Goal: Task Accomplishment & Management: Complete application form

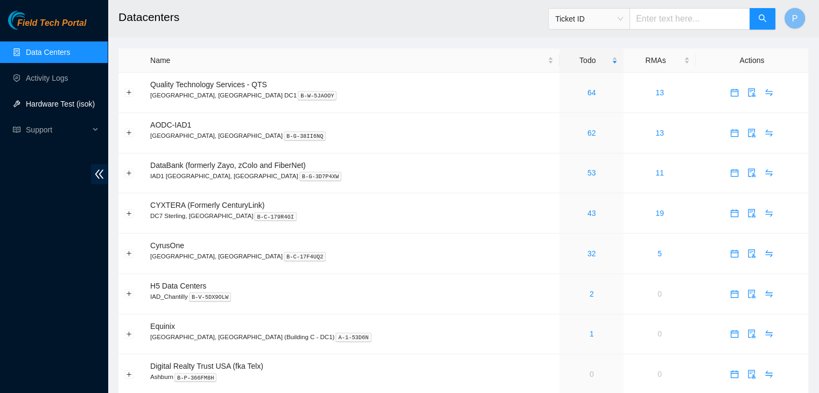
click at [67, 100] on link "Hardware Test (isok)" at bounding box center [60, 104] width 69 height 9
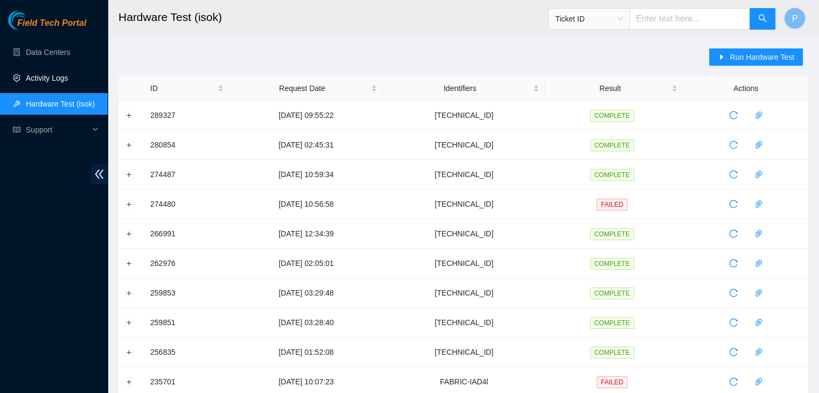
click at [68, 82] on link "Activity Logs" at bounding box center [47, 78] width 43 height 9
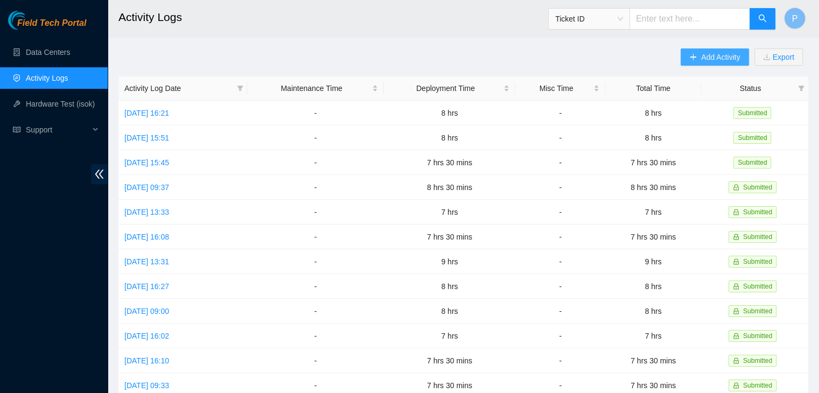
click at [715, 61] on span "Add Activity" at bounding box center [720, 57] width 39 height 12
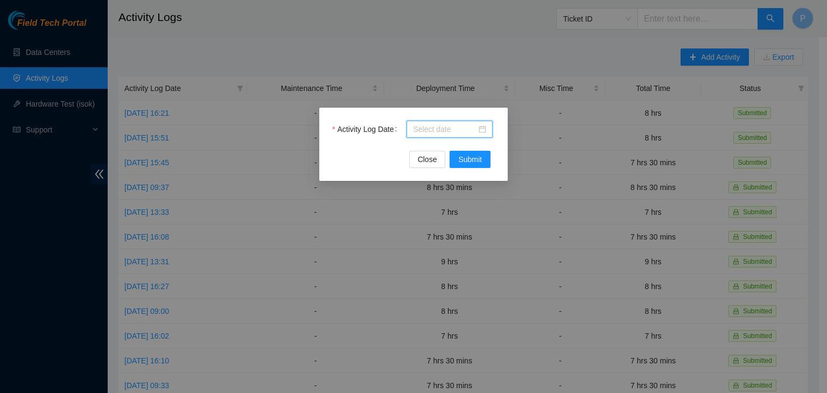
click at [459, 132] on input "Activity Log Date" at bounding box center [445, 129] width 64 height 12
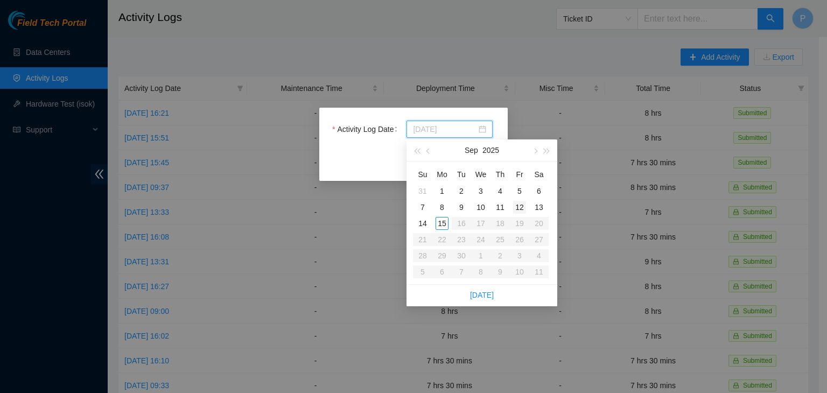
type input "2025-09-12"
click at [522, 207] on div "12" at bounding box center [519, 207] width 13 height 13
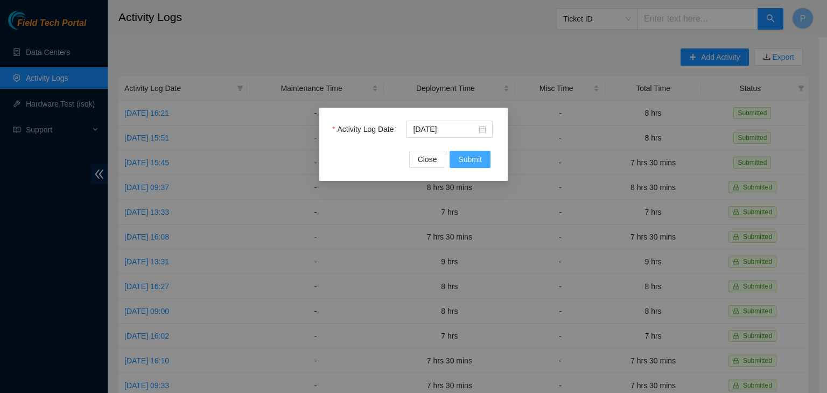
click at [476, 164] on span "Submit" at bounding box center [470, 159] width 24 height 12
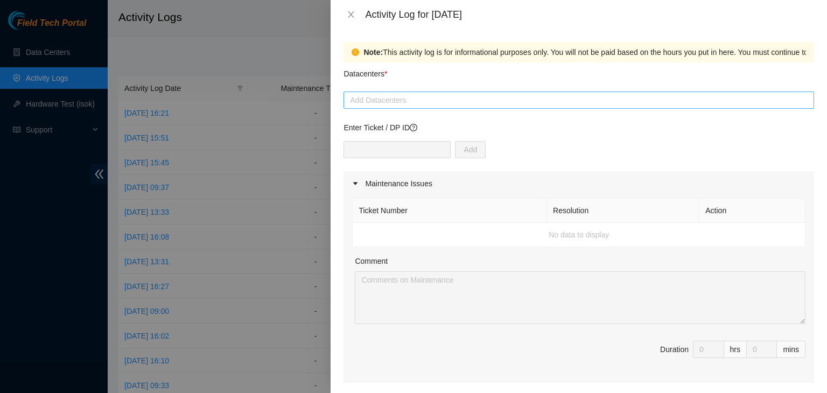
click at [420, 99] on div at bounding box center [578, 100] width 465 height 13
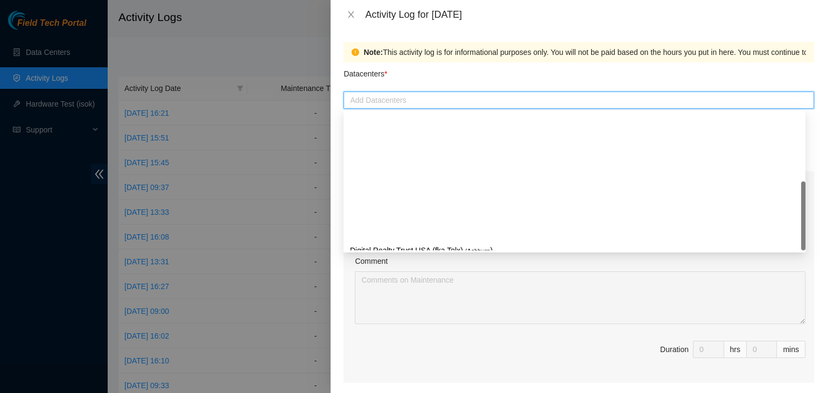
scroll to position [146, 0]
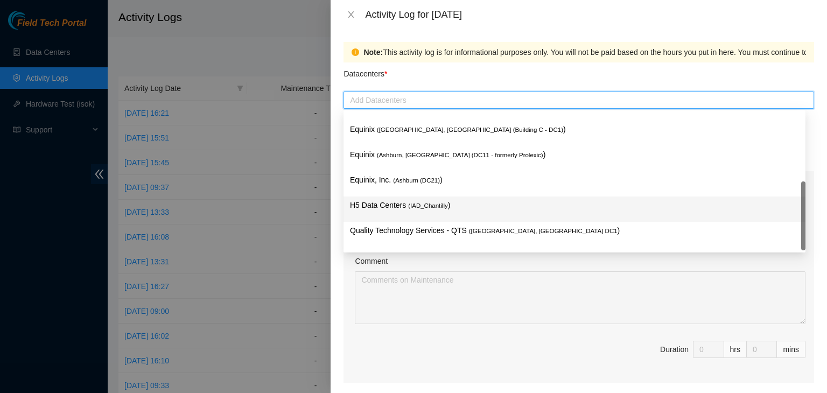
click at [388, 206] on p "H5 Data Centers ( IAD_Chantilly )" at bounding box center [574, 205] width 449 height 12
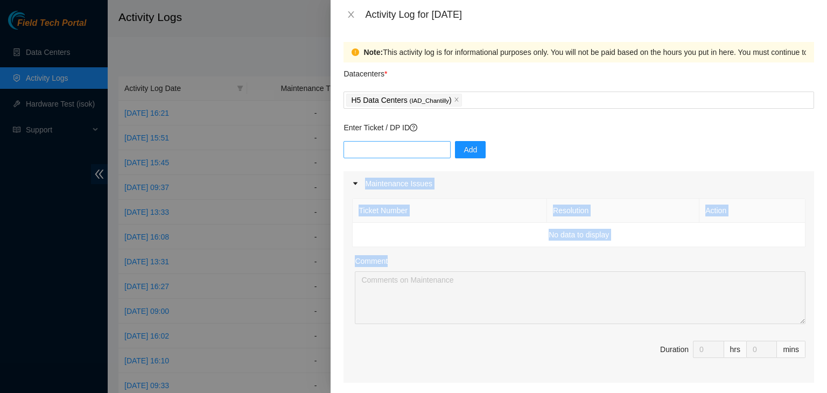
drag, startPoint x: 341, startPoint y: 276, endPoint x: 389, endPoint y: 149, distance: 136.3
click at [389, 149] on div "Note: This activity log is for informational purposes only. You will not be pai…" at bounding box center [579, 211] width 496 height 364
click at [389, 149] on input "text" at bounding box center [396, 149] width 107 height 17
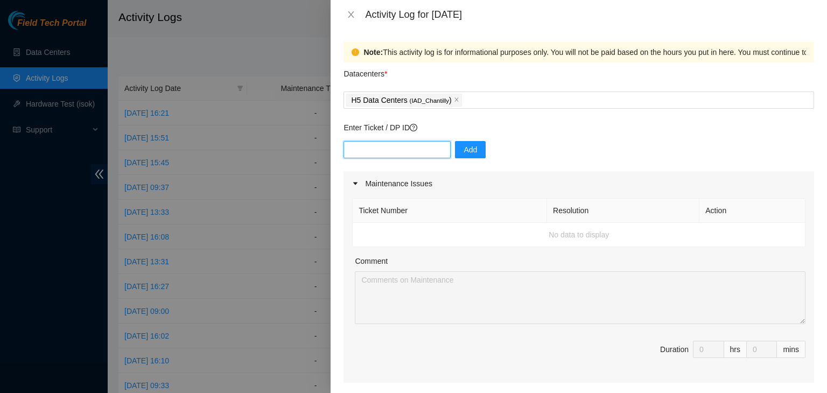
paste input "DP82711"
type input "DP82711"
click at [474, 153] on button "Add" at bounding box center [470, 149] width 31 height 17
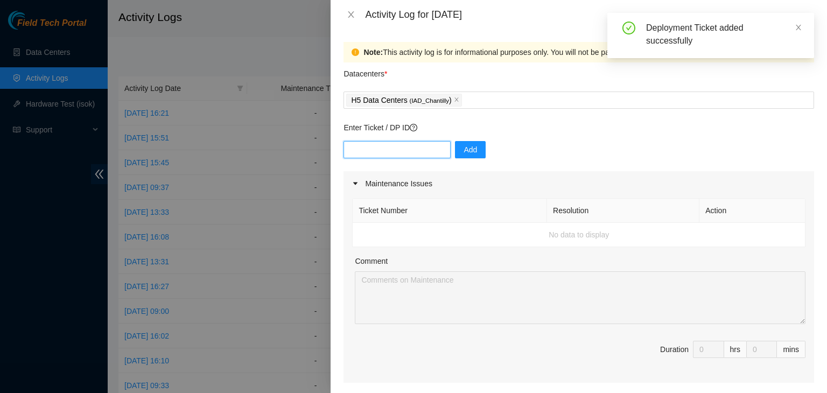
click at [416, 151] on input "text" at bounding box center [396, 149] width 107 height 17
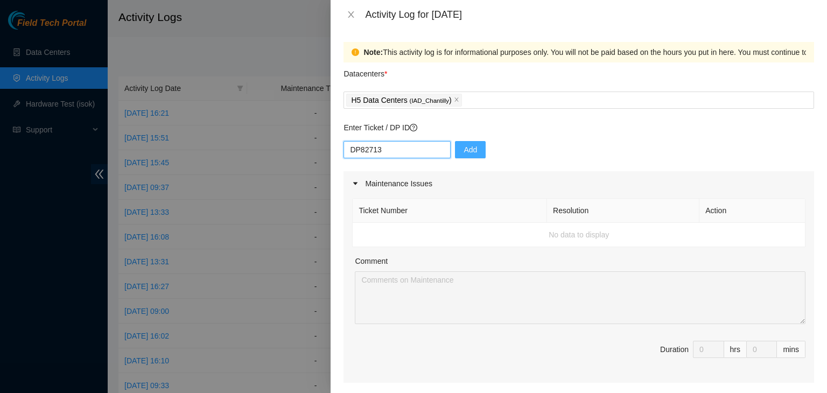
type input "DP82713"
click at [467, 151] on span "Add" at bounding box center [470, 150] width 13 height 12
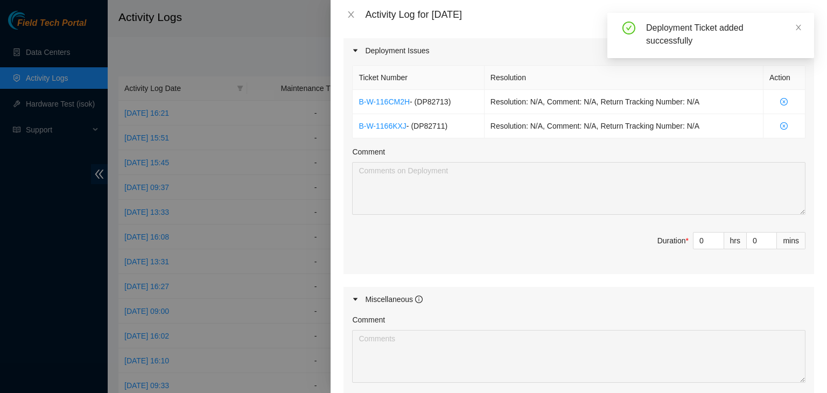
scroll to position [357, 0]
click at [695, 238] on input "0" at bounding box center [708, 241] width 30 height 16
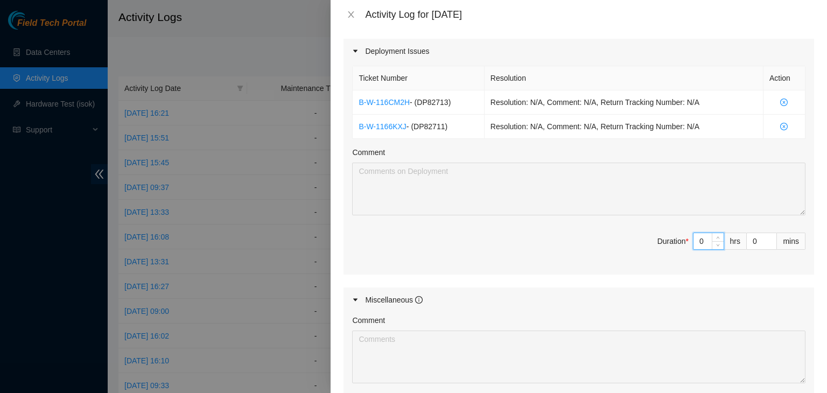
type input "08"
type input "8"
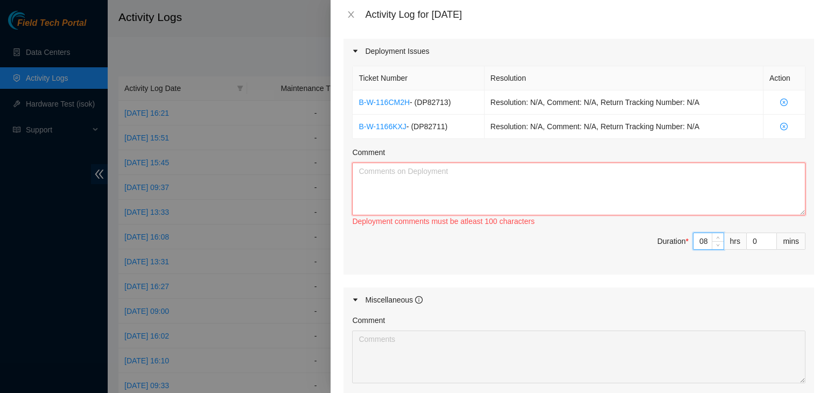
type input "8"
click at [524, 193] on textarea "Comment" at bounding box center [578, 189] width 453 height 53
click at [445, 188] on textarea "-" at bounding box center [578, 189] width 453 height 53
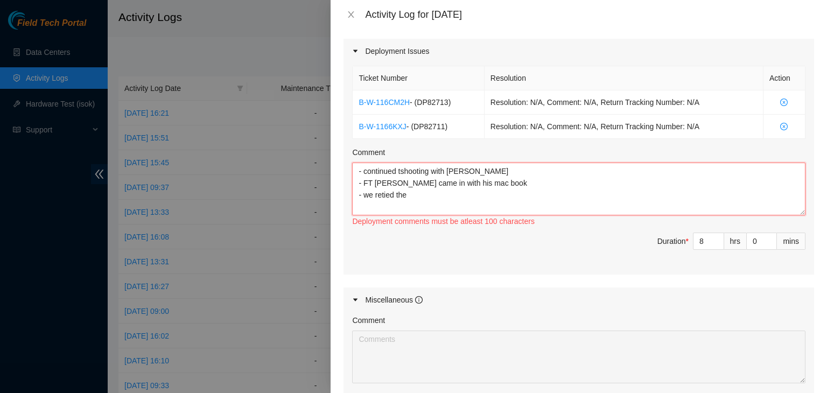
click at [384, 197] on textarea "- continued tshooting with NIE jason - FT Franklin came in with his mac book - …" at bounding box center [578, 189] width 453 height 53
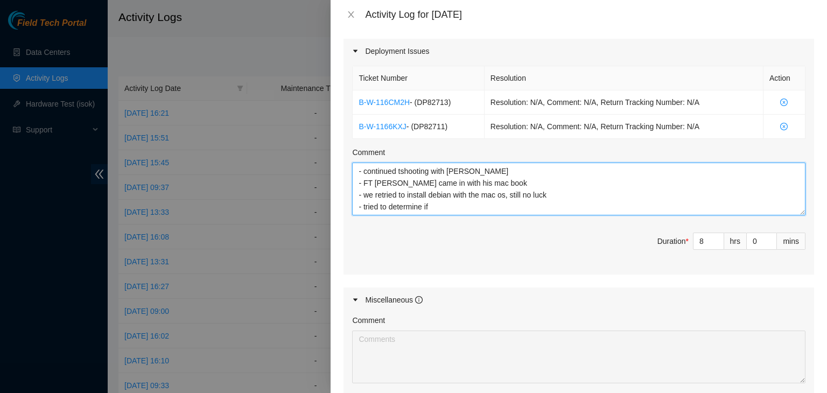
click at [402, 207] on textarea "- continued tshooting with NIE jason - FT Franklin came in with his mac book - …" at bounding box center [578, 189] width 453 height 53
click at [437, 209] on textarea "- continued tshooting with NIE jason - FT Franklin came in with his mac book - …" at bounding box center [578, 189] width 453 height 53
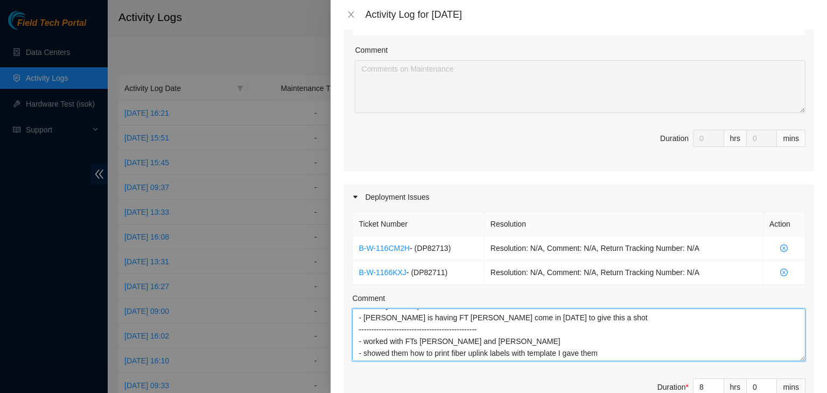
scroll to position [517, 0]
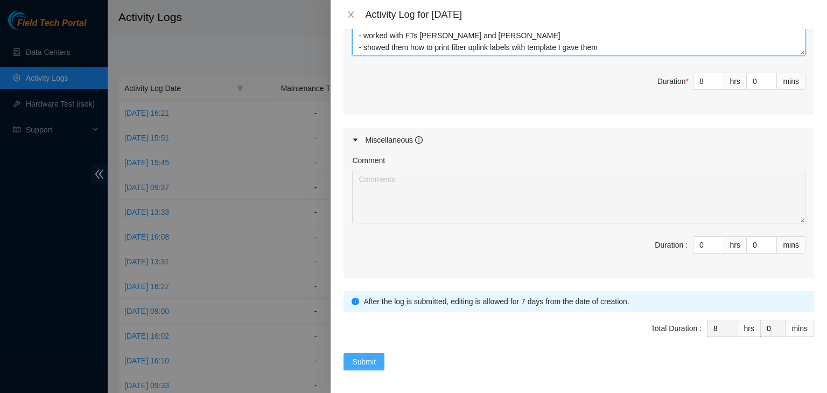
type textarea "- continued tshooting with NIE jason - FT Franklin came in with his mac book - …"
click at [357, 359] on span "Submit" at bounding box center [364, 362] width 24 height 12
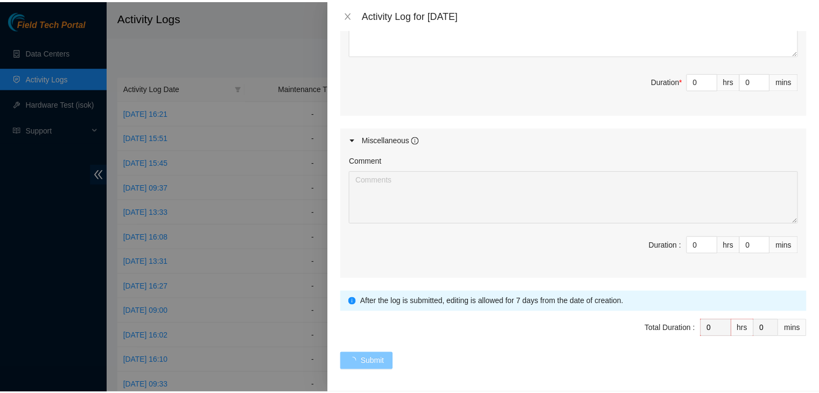
scroll to position [0, 0]
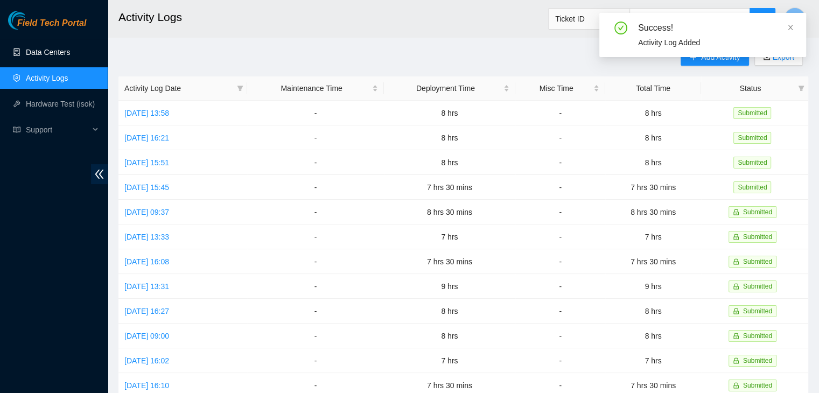
click at [58, 57] on link "Data Centers" at bounding box center [48, 52] width 44 height 9
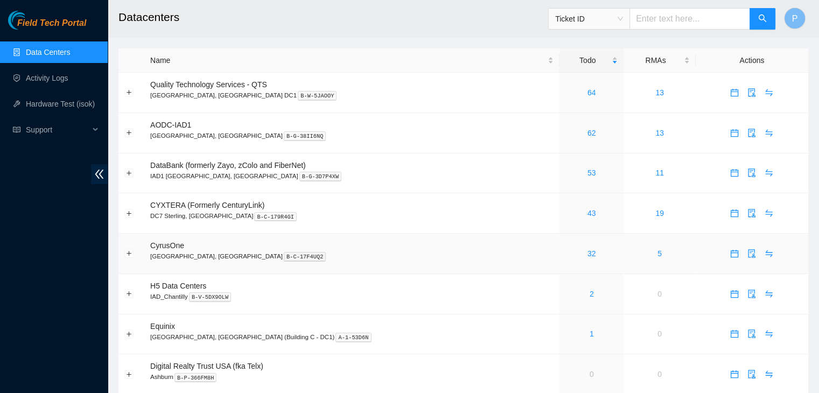
click at [338, 255] on p "Sterling, VA B-C-17F4UQ2" at bounding box center [351, 256] width 403 height 10
